Goal: Task Accomplishment & Management: Use online tool/utility

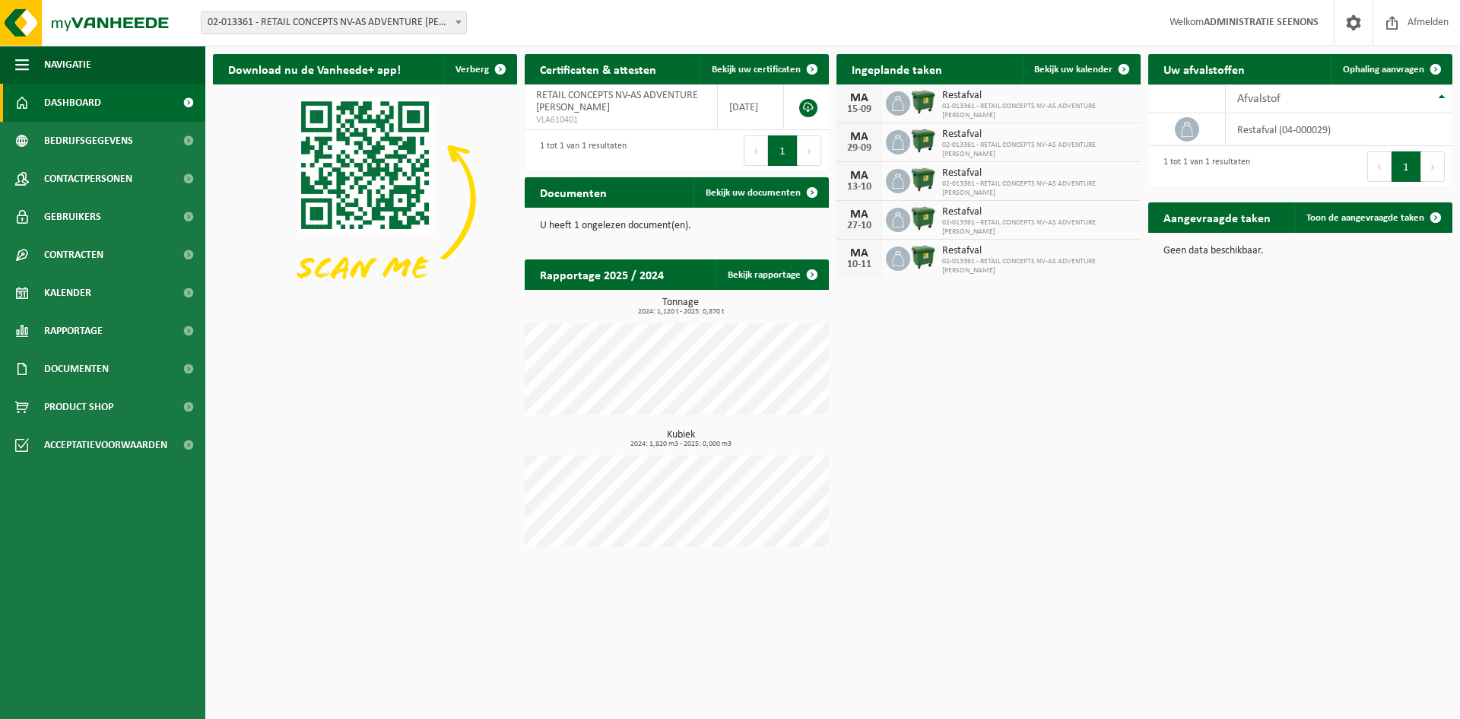
click at [368, 11] on div "Vestiging: 02-013361 - RETAIL CONCEPTS NV-AS ADVENTURE OLEN - OLEN 02-013362 - …" at bounding box center [730, 23] width 1460 height 46
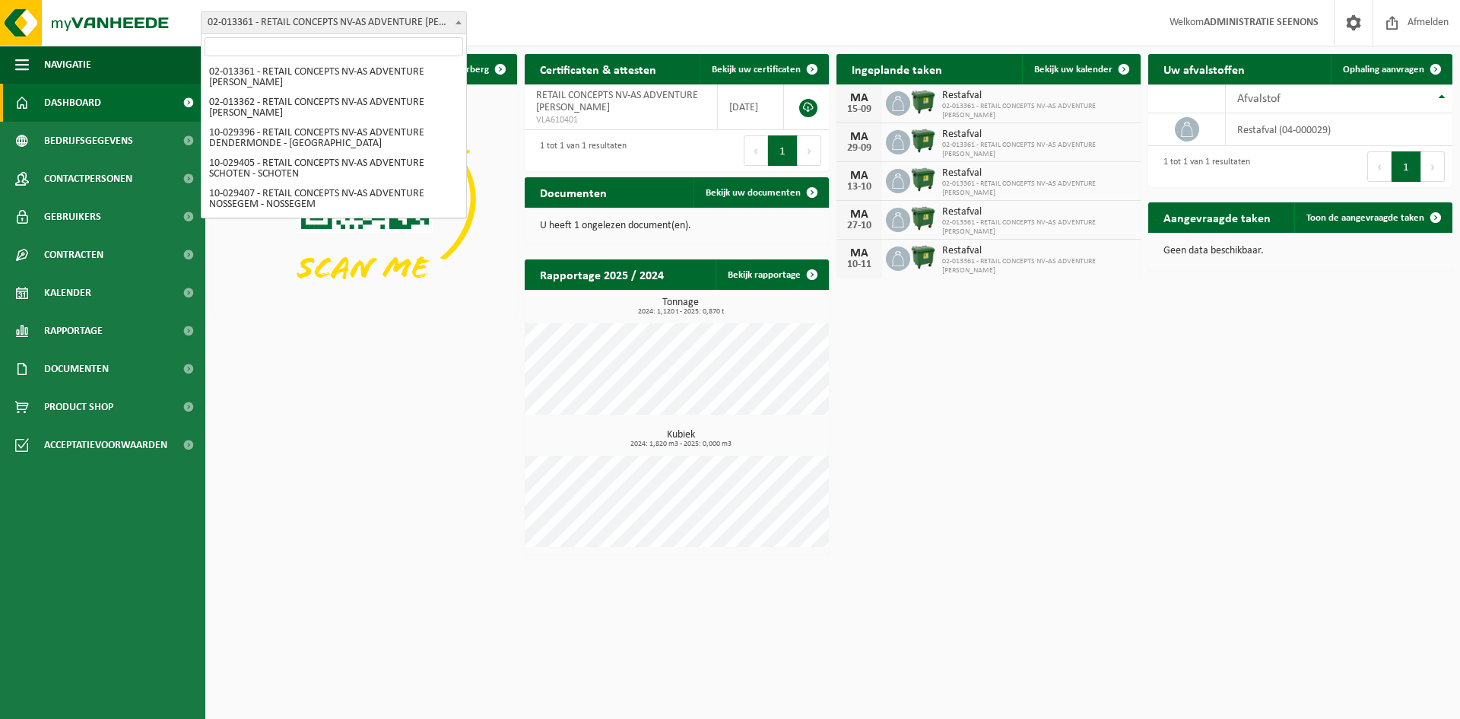
click at [358, 21] on span "02-013361 - RETAIL CONCEPTS NV-AS ADVENTURE OLEN - OLEN" at bounding box center [334, 22] width 265 height 21
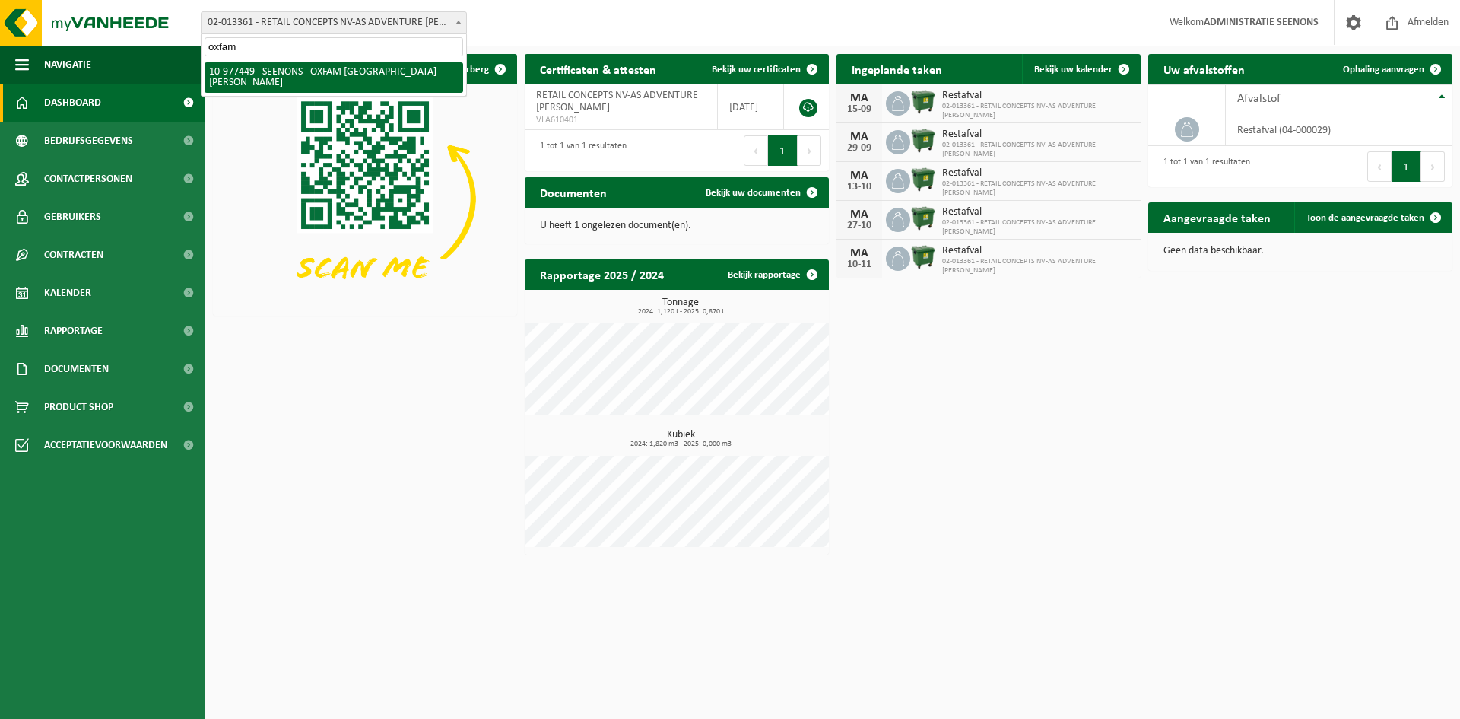
type input "oxfam"
select select "159475"
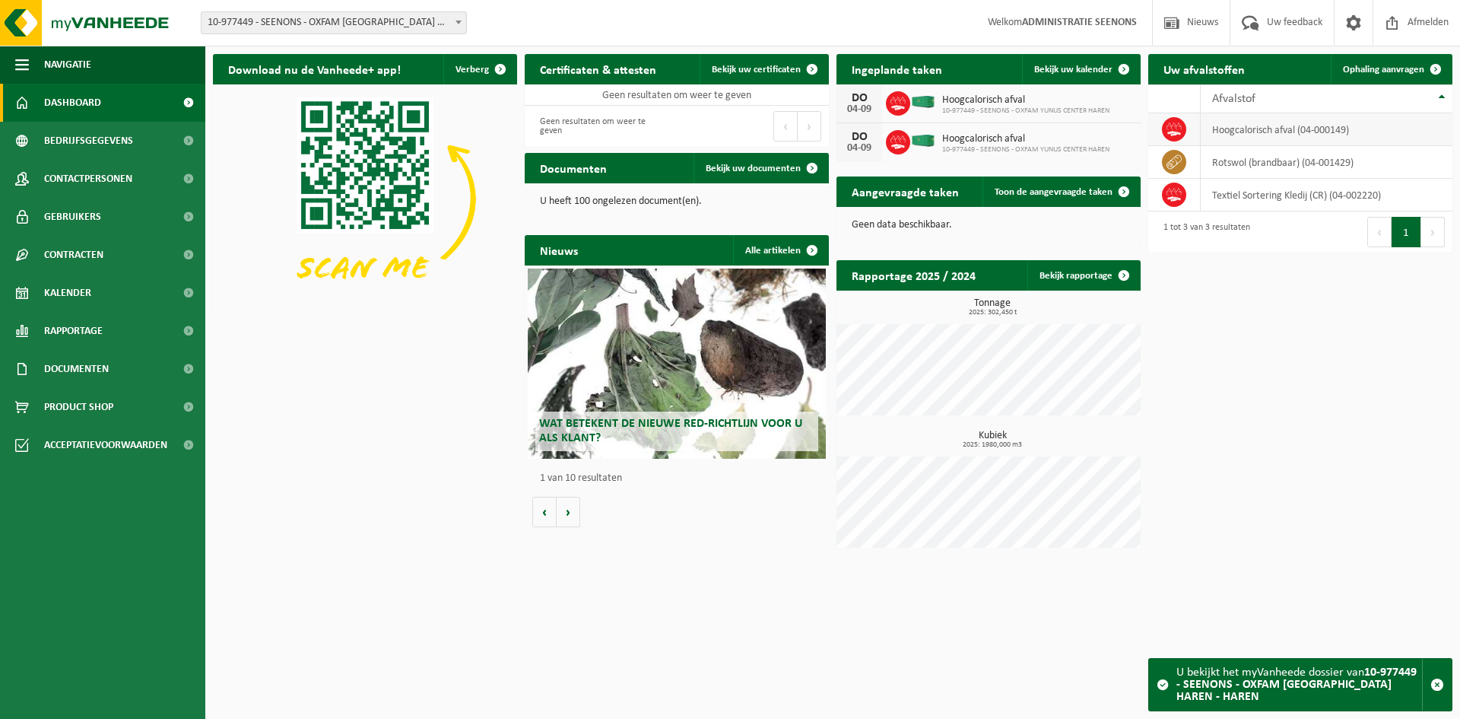
click at [1294, 131] on td "hoogcalorisch afval (04-000149)" at bounding box center [1327, 129] width 252 height 33
click at [1368, 124] on td "hoogcalorisch afval (04-000149)" at bounding box center [1327, 129] width 252 height 33
click at [1385, 69] on span "Ophaling aanvragen" at bounding box center [1383, 70] width 81 height 10
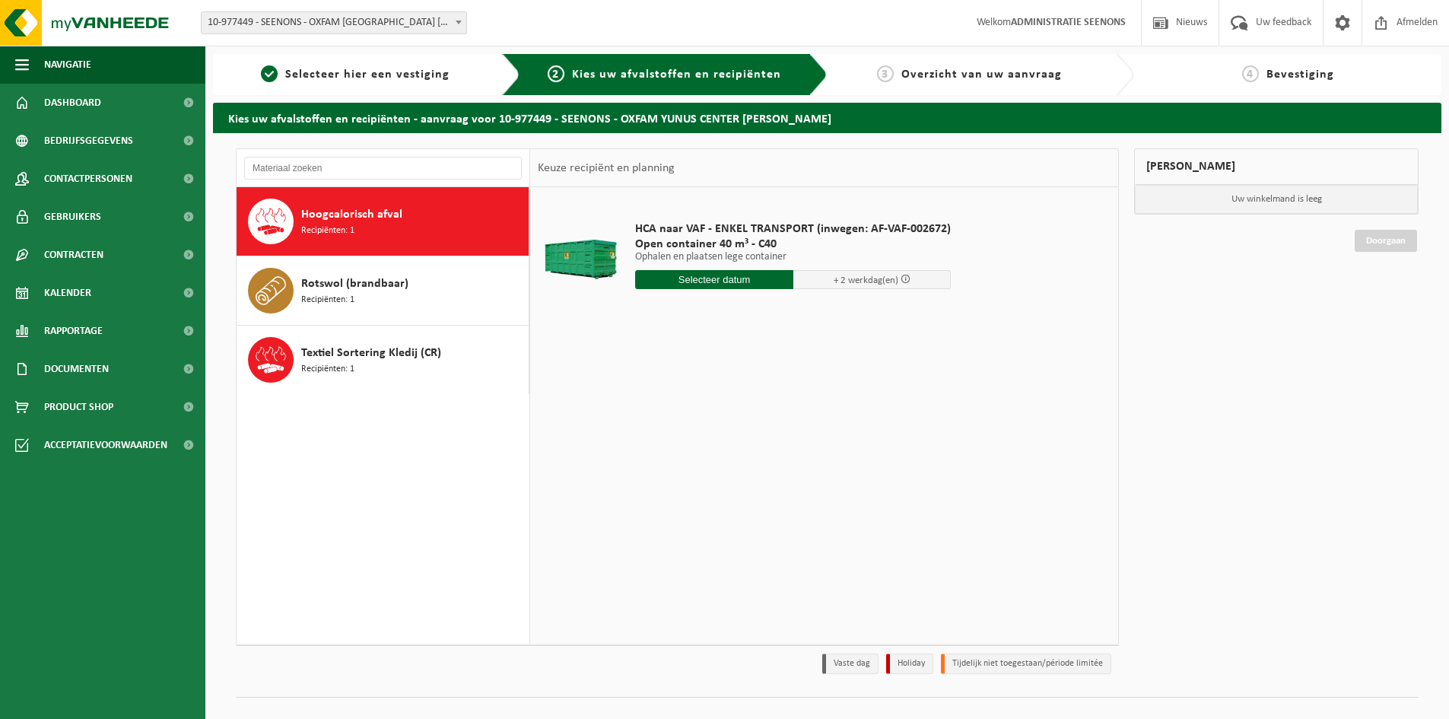
click at [748, 277] on input "text" at bounding box center [714, 279] width 158 height 19
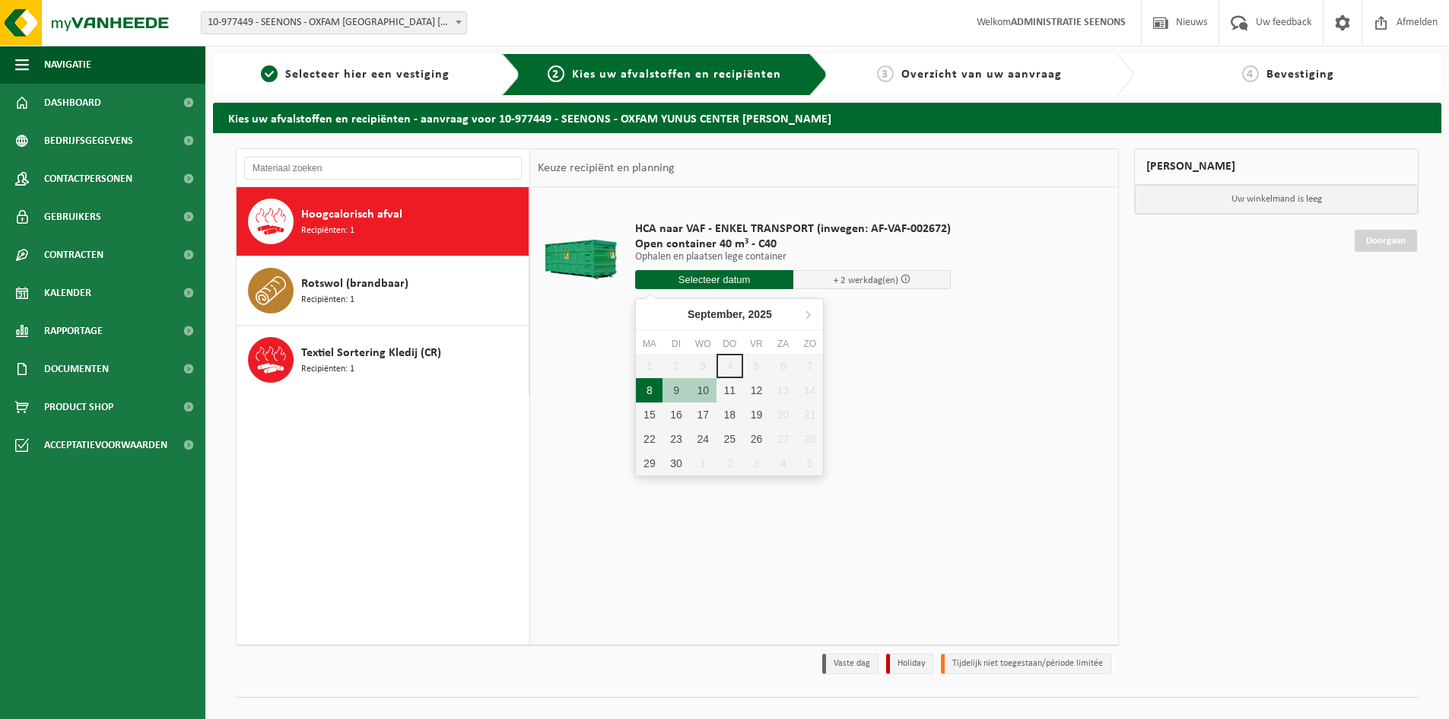
click at [648, 393] on div "8" at bounding box center [649, 390] width 27 height 24
type input "Van 2025-09-08"
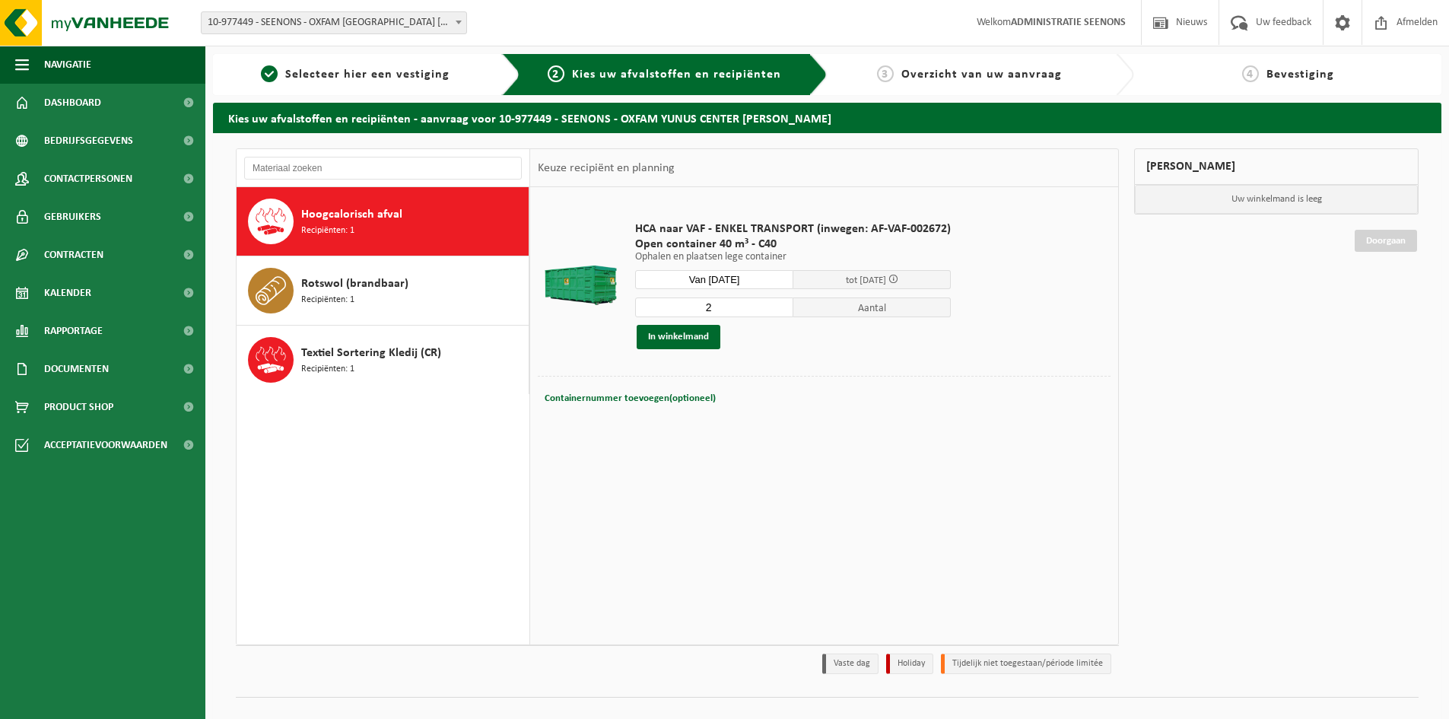
type input "2"
click at [780, 302] on input "2" at bounding box center [714, 307] width 158 height 20
click at [687, 326] on button "In winkelmand" at bounding box center [679, 337] width 84 height 24
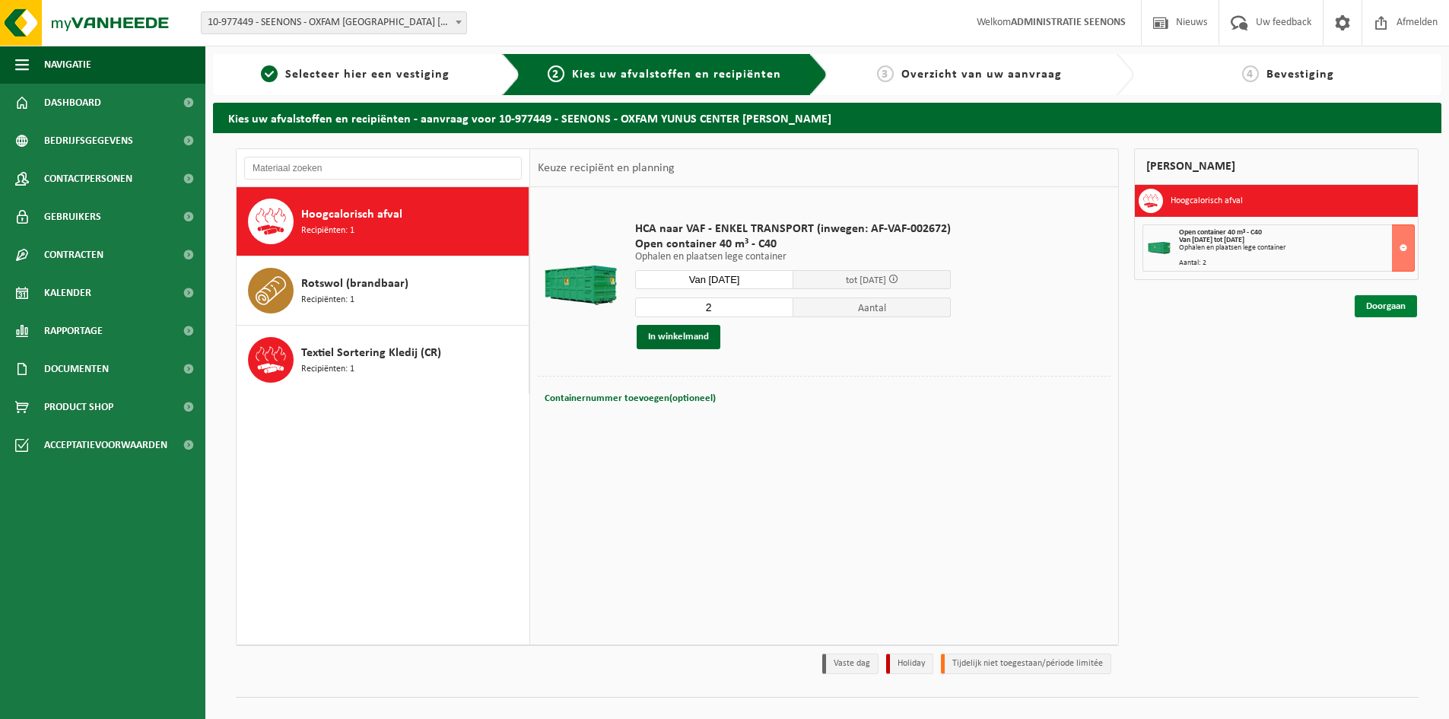
click at [1379, 310] on link "Doorgaan" at bounding box center [1385, 306] width 62 height 22
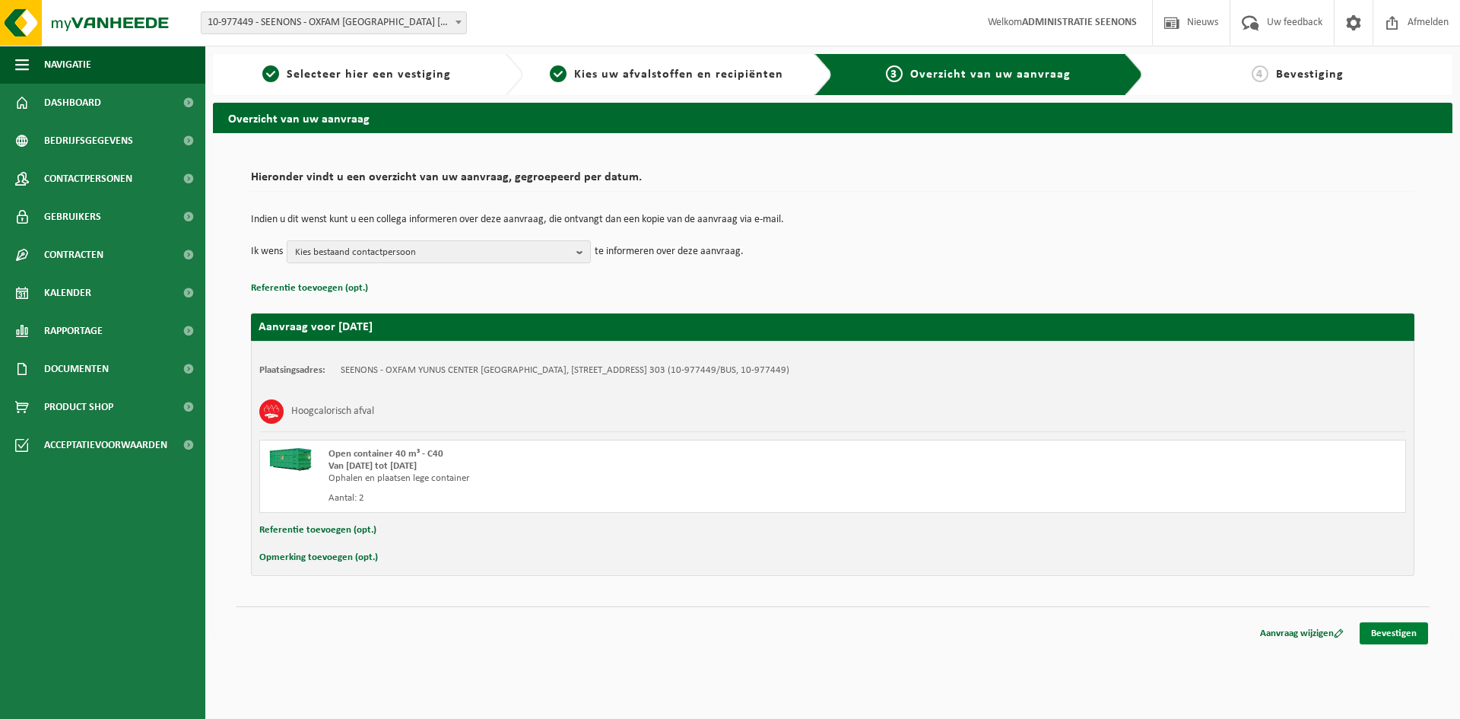
click at [1411, 641] on link "Bevestigen" at bounding box center [1394, 633] width 68 height 22
